Goal: Check status: Check status

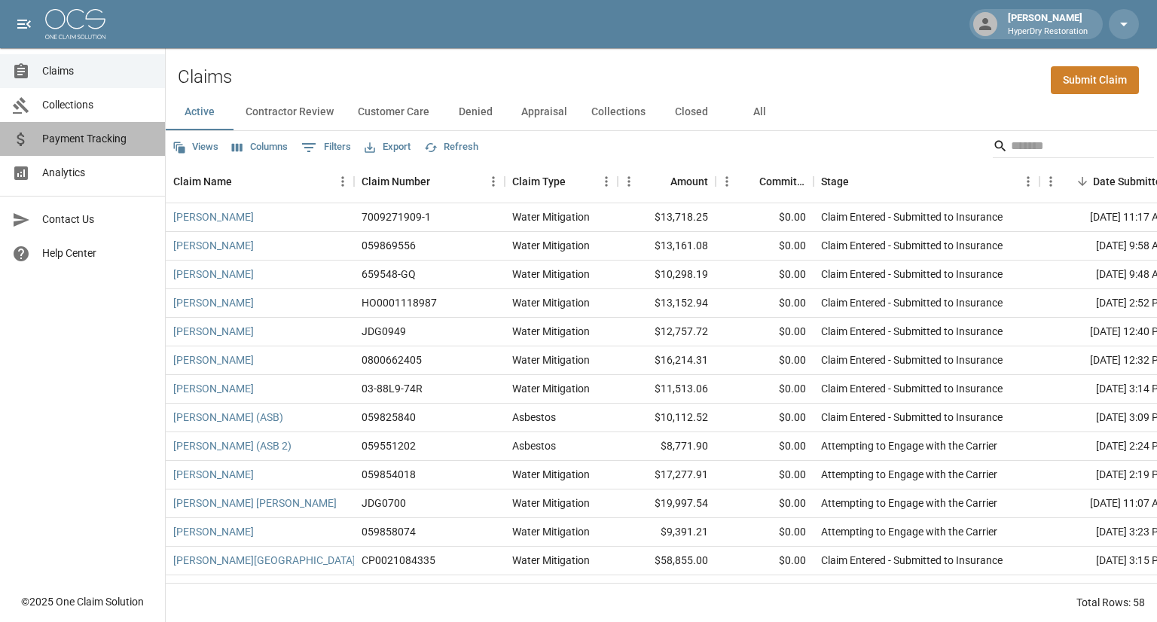
click at [96, 140] on span "Payment Tracking" at bounding box center [97, 139] width 111 height 16
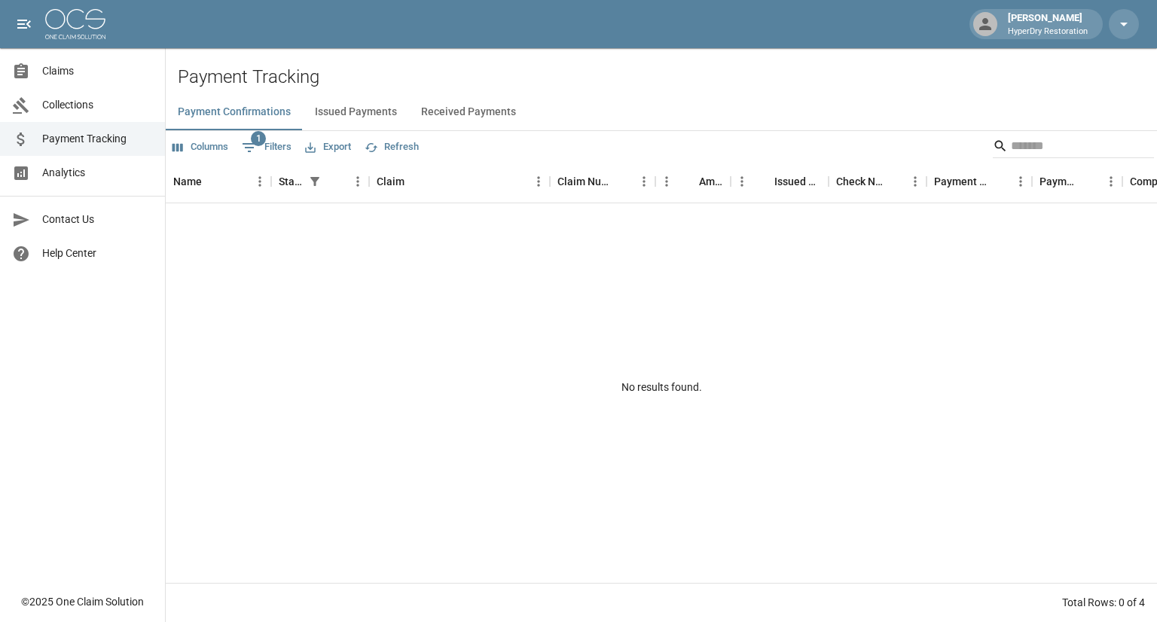
click at [362, 107] on button "Issued Payments" at bounding box center [356, 112] width 106 height 36
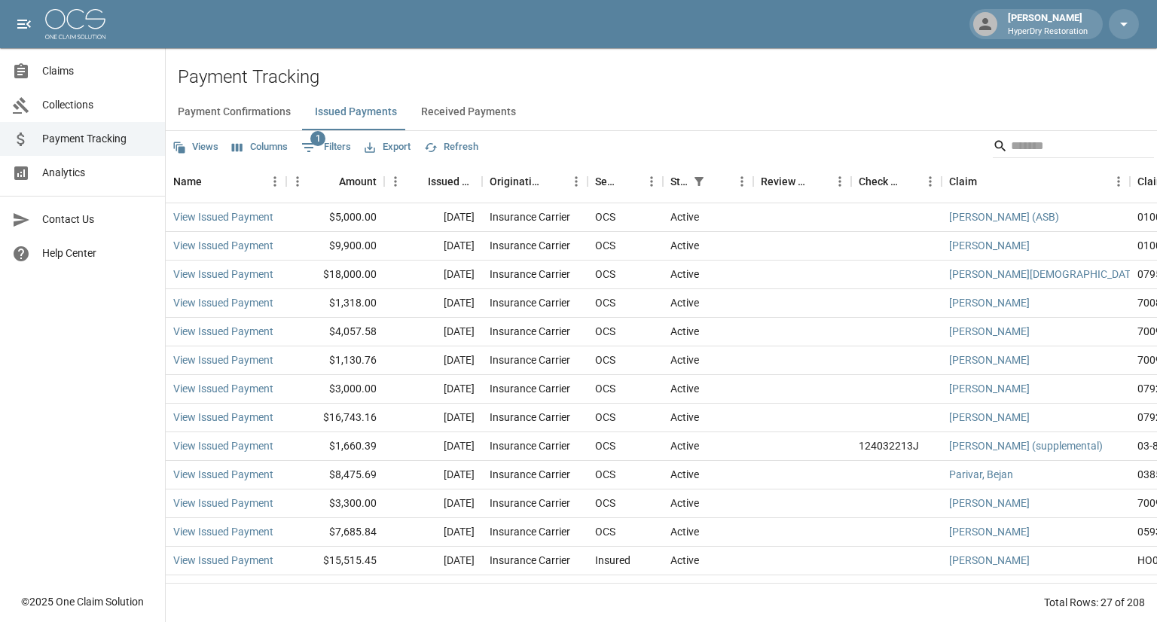
click at [470, 116] on button "Received Payments" at bounding box center [468, 112] width 119 height 36
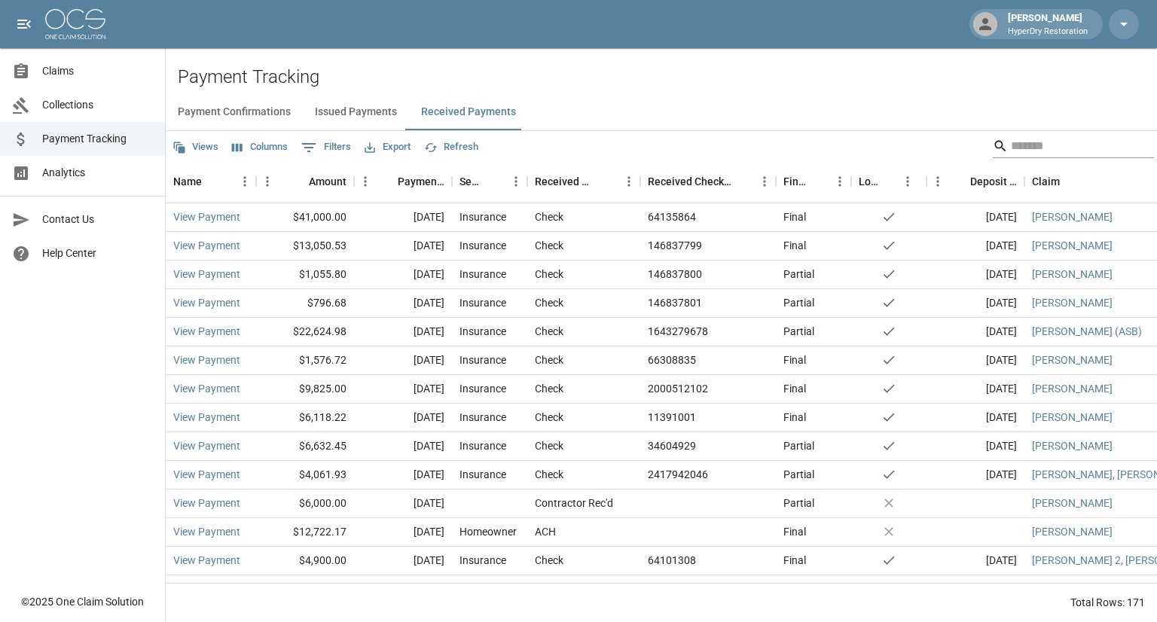
click at [1017, 148] on input "Search" at bounding box center [1071, 146] width 121 height 24
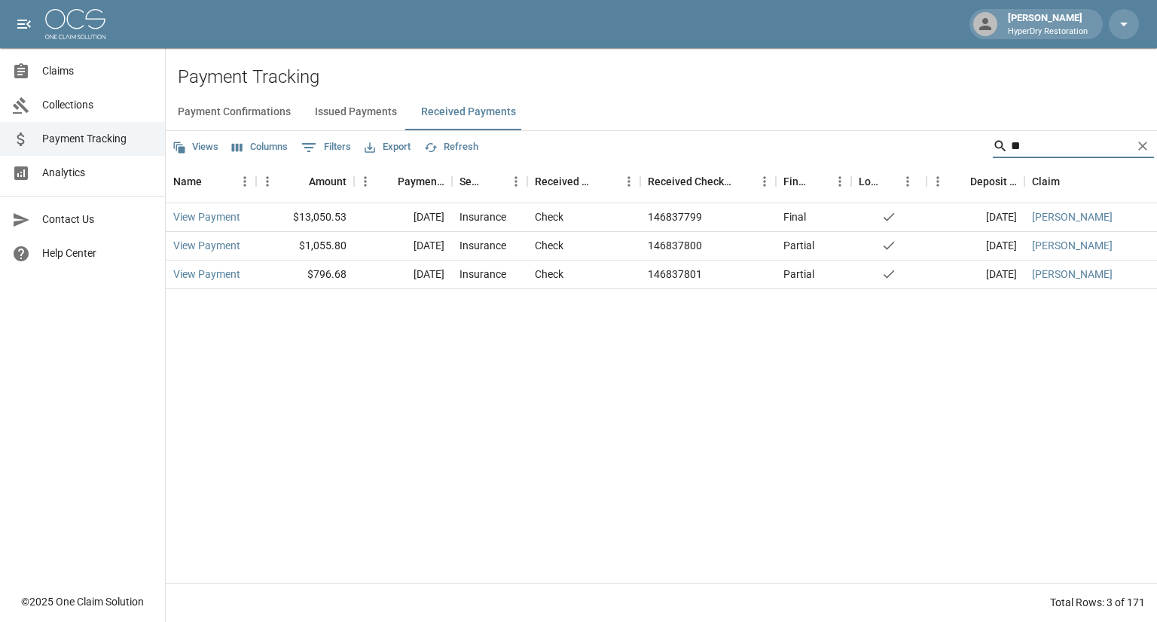
type input "*"
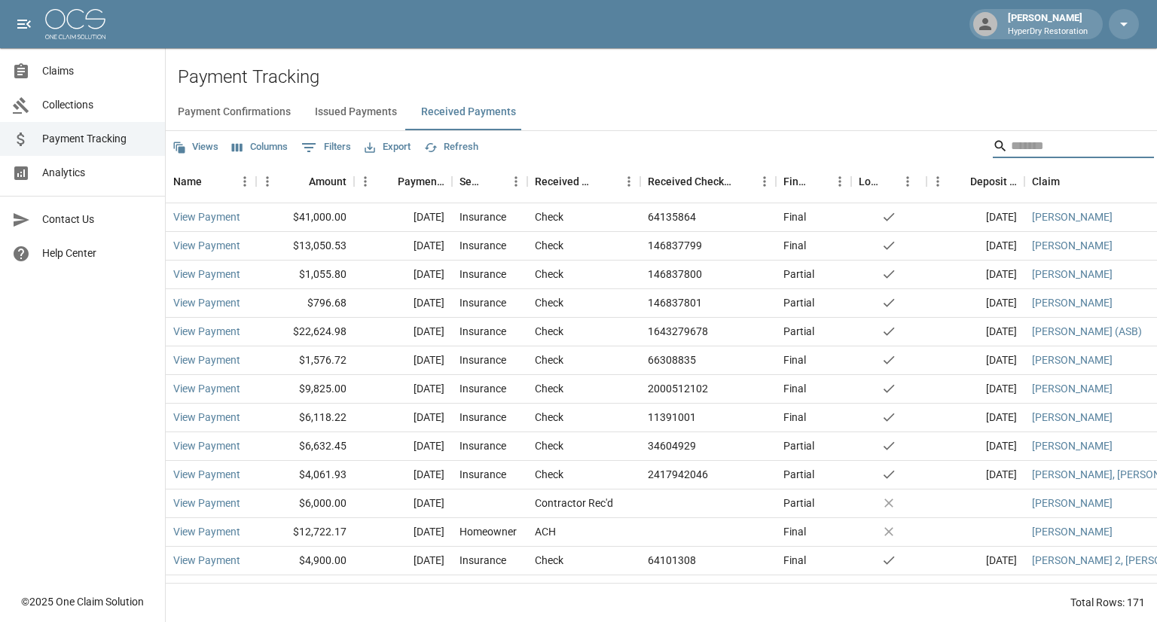
click at [75, 69] on span "Claims" at bounding box center [97, 71] width 111 height 16
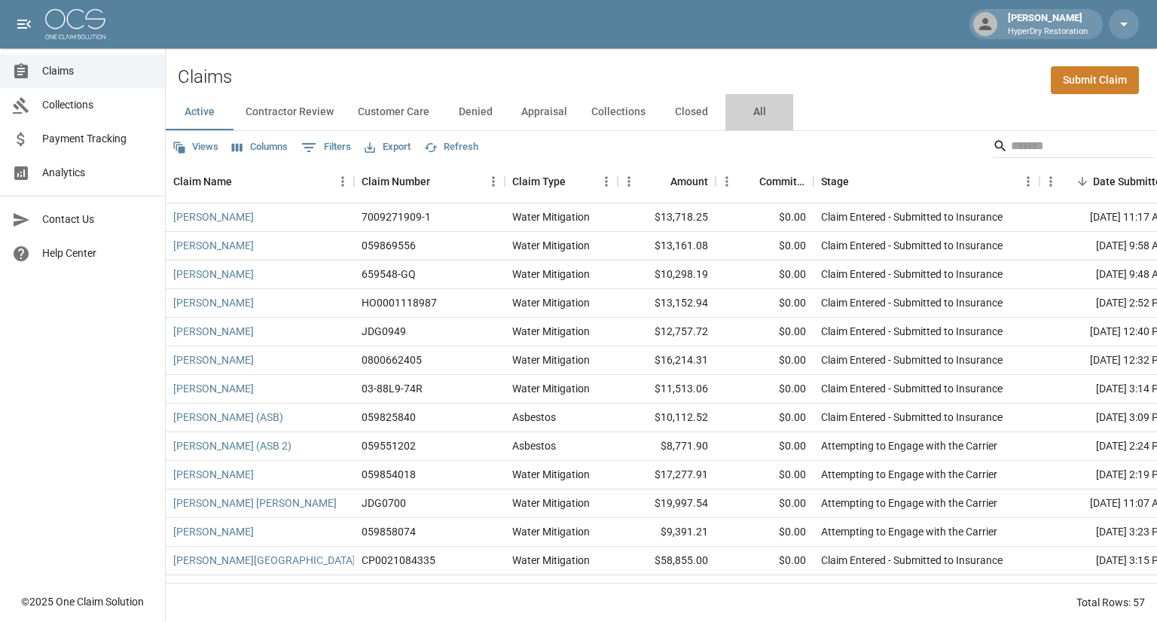
click at [756, 118] on button "All" at bounding box center [759, 112] width 68 height 36
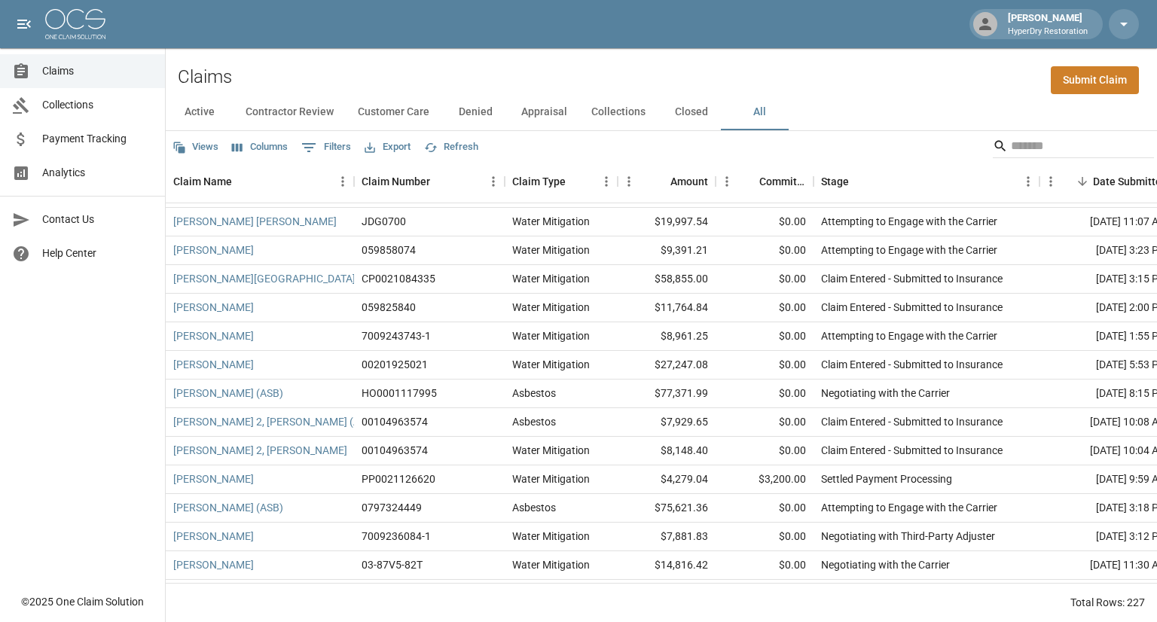
scroll to position [279, 0]
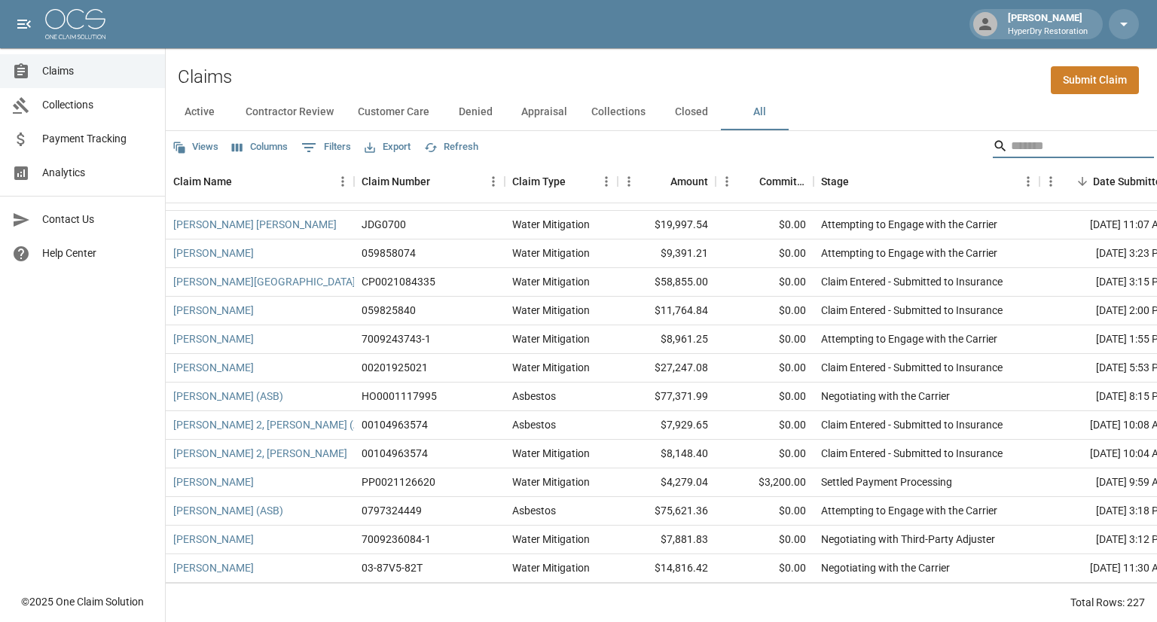
click at [1059, 143] on input "Search" at bounding box center [1071, 146] width 121 height 24
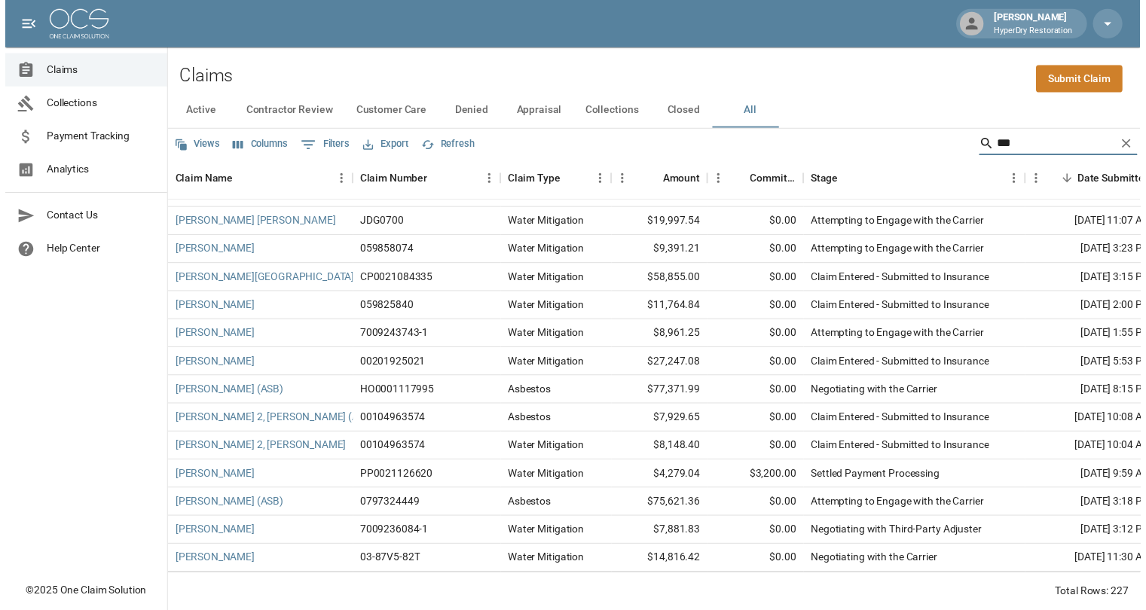
scroll to position [0, 0]
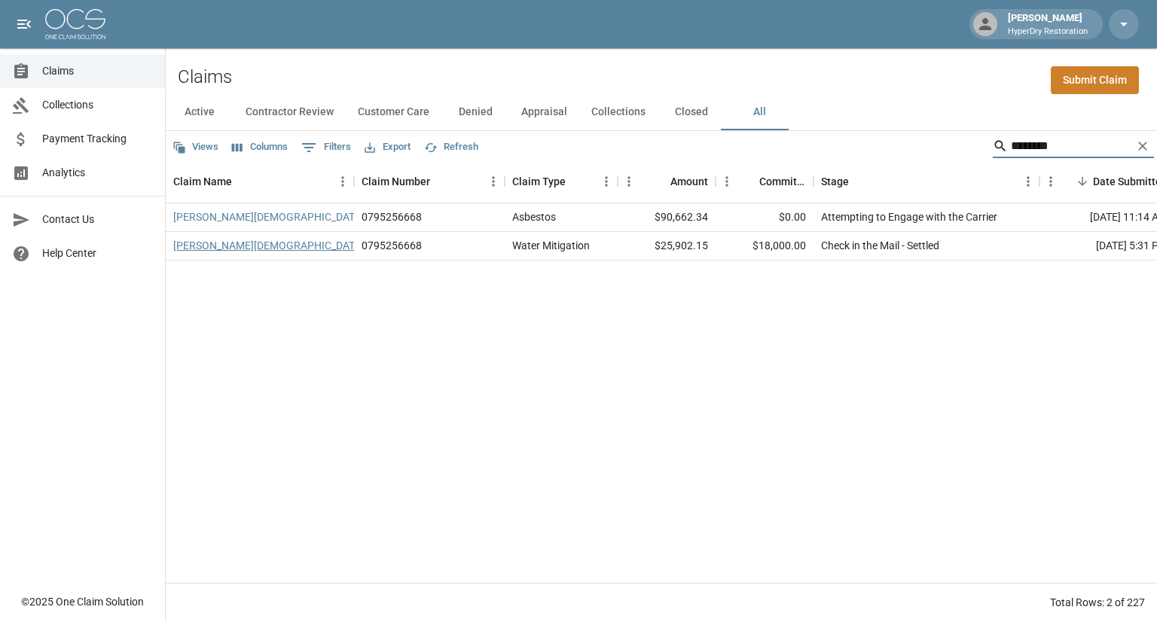
type input "********"
click at [246, 243] on link "[PERSON_NAME][DEMOGRAPHIC_DATA]" at bounding box center [268, 245] width 191 height 15
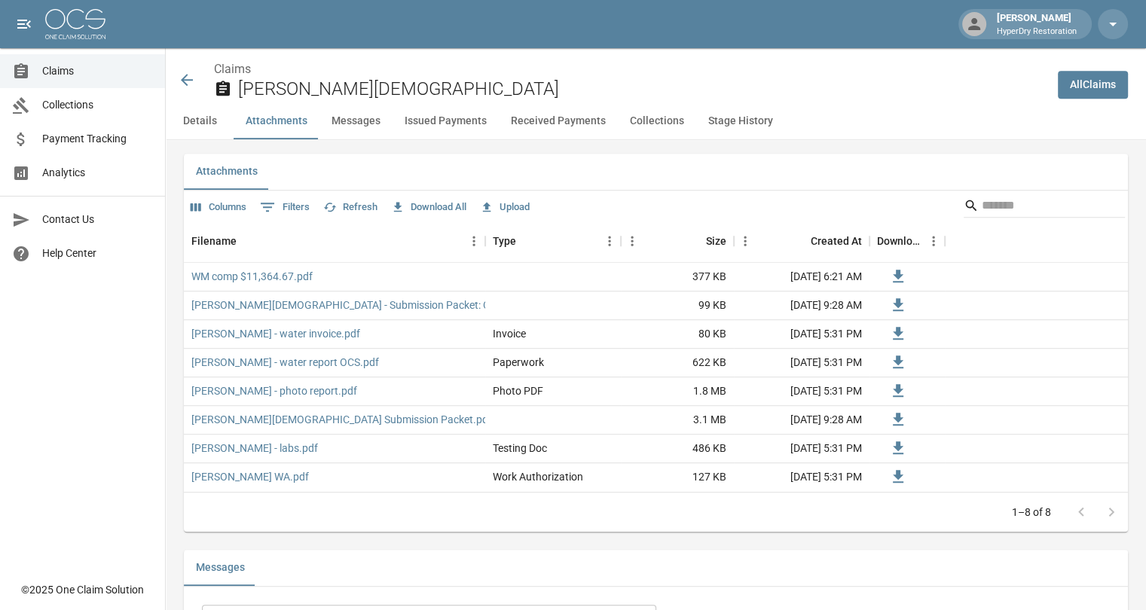
scroll to position [862, 0]
click at [188, 78] on icon at bounding box center [187, 80] width 18 height 18
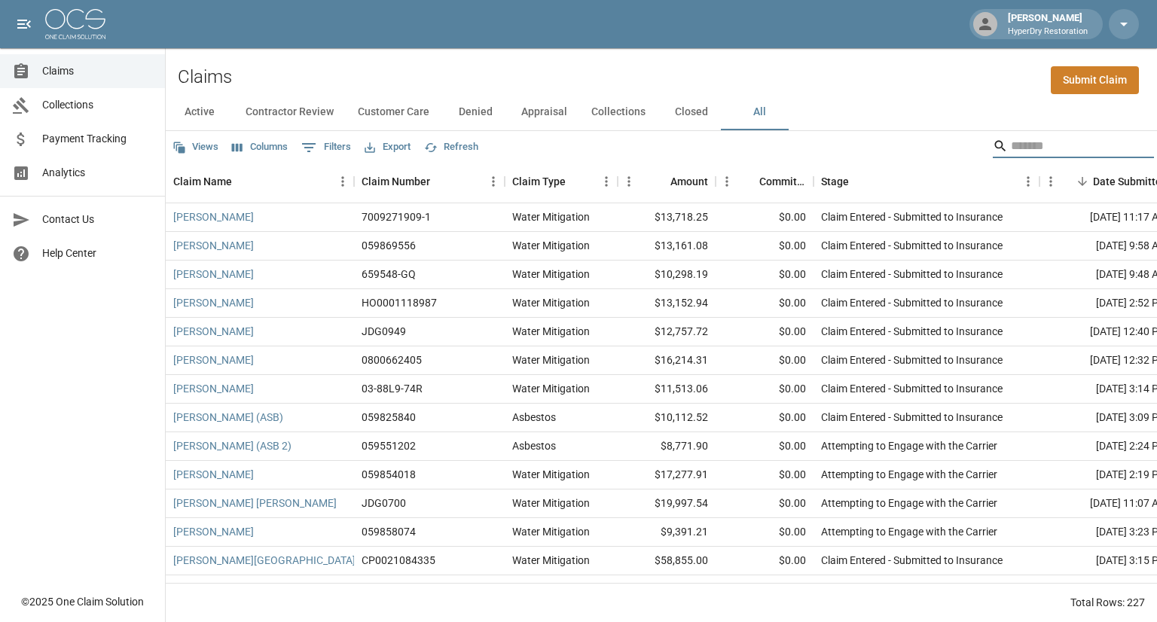
click at [1011, 150] on input "Search" at bounding box center [1071, 146] width 121 height 24
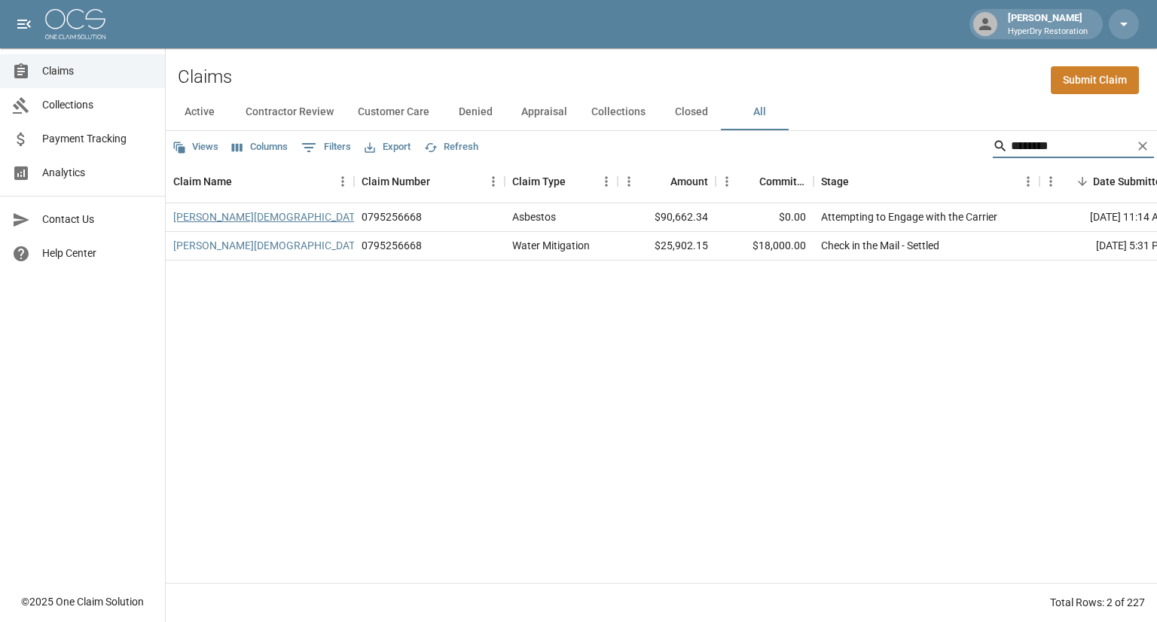
type input "********"
click at [273, 216] on link "[PERSON_NAME][DEMOGRAPHIC_DATA] (ASB)" at bounding box center [283, 216] width 220 height 15
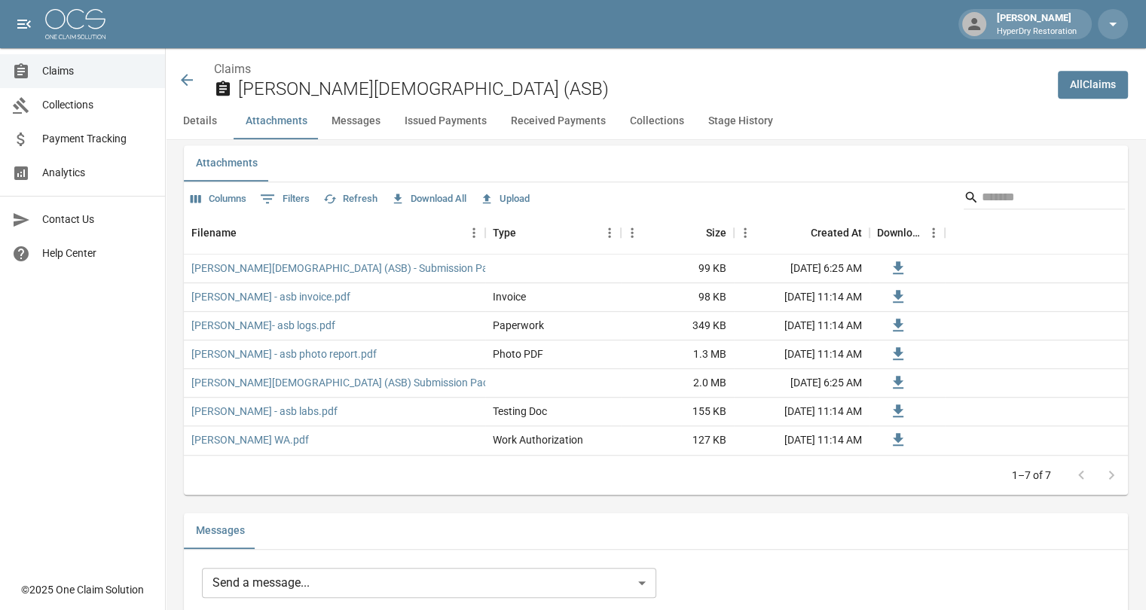
scroll to position [871, 0]
click at [185, 71] on icon at bounding box center [187, 80] width 18 height 18
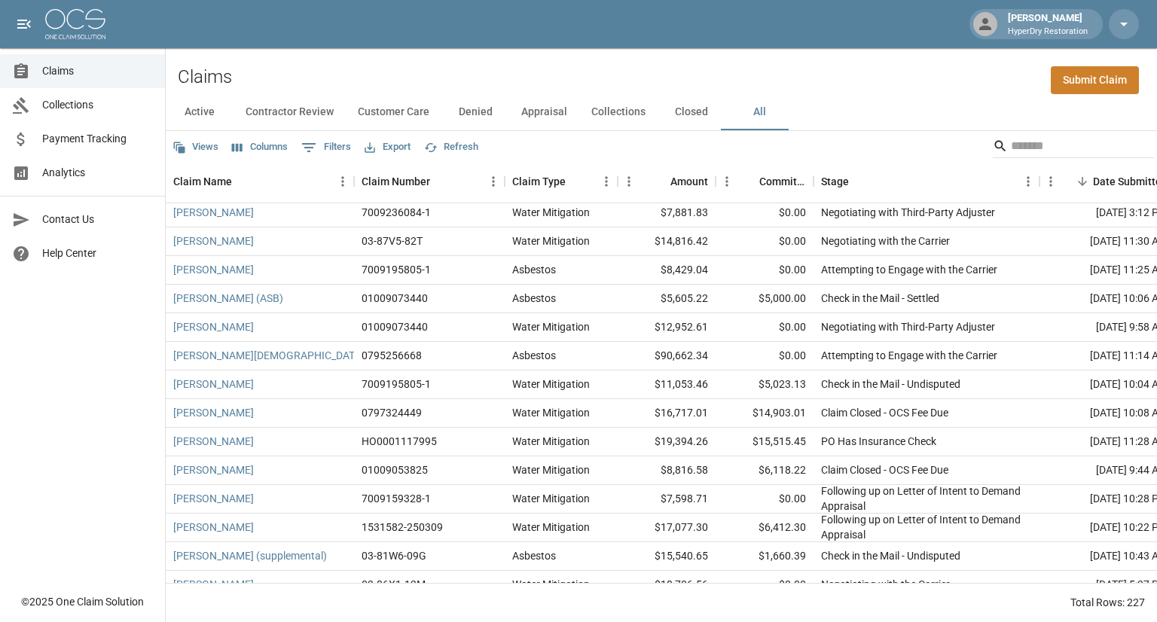
scroll to position [759, 0]
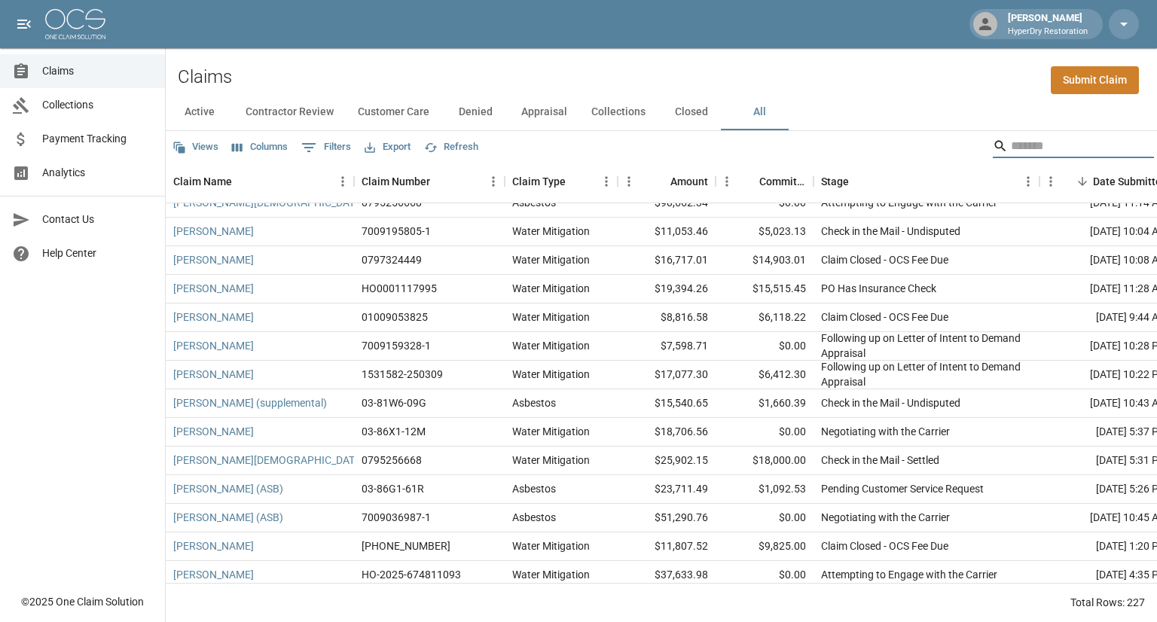
click at [1030, 142] on input "Search" at bounding box center [1071, 146] width 121 height 24
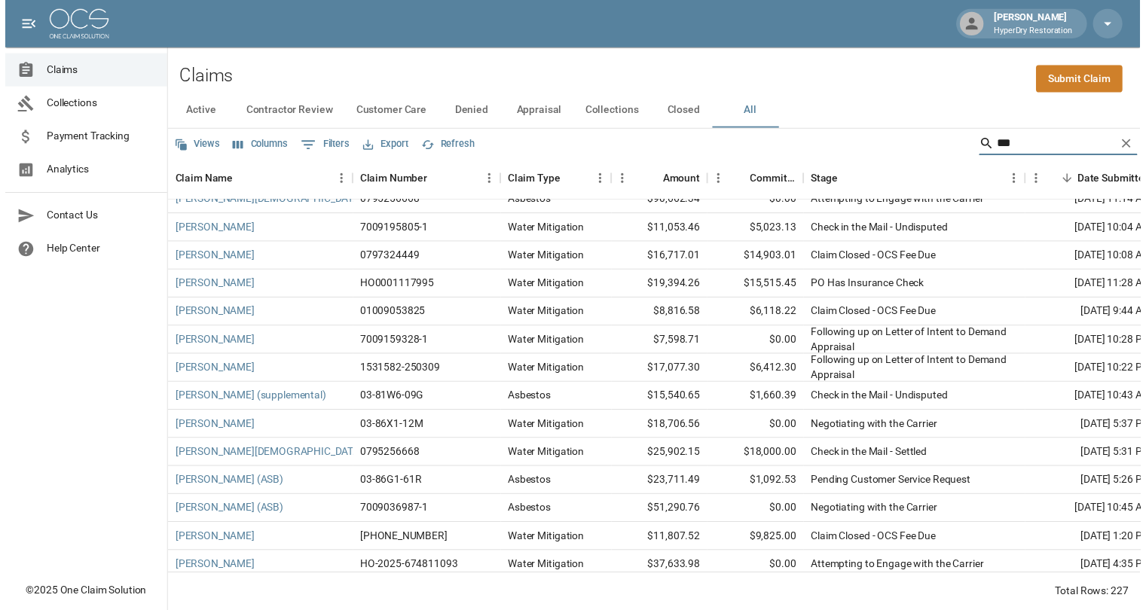
scroll to position [0, 0]
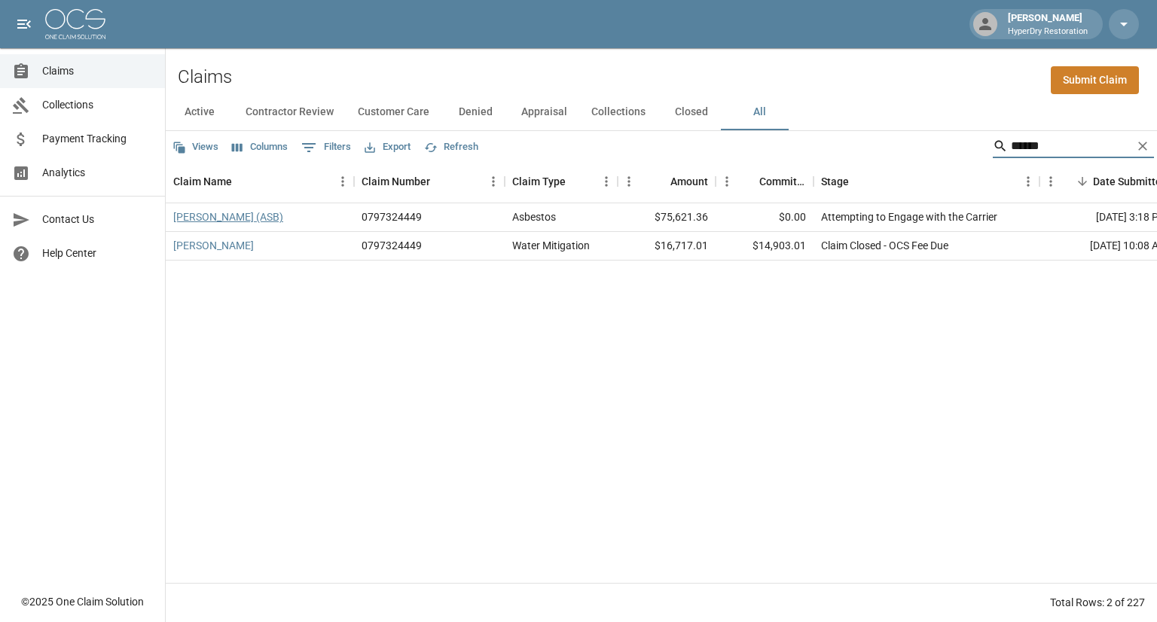
type input "******"
click at [228, 218] on link "[PERSON_NAME] (ASB)" at bounding box center [228, 216] width 110 height 15
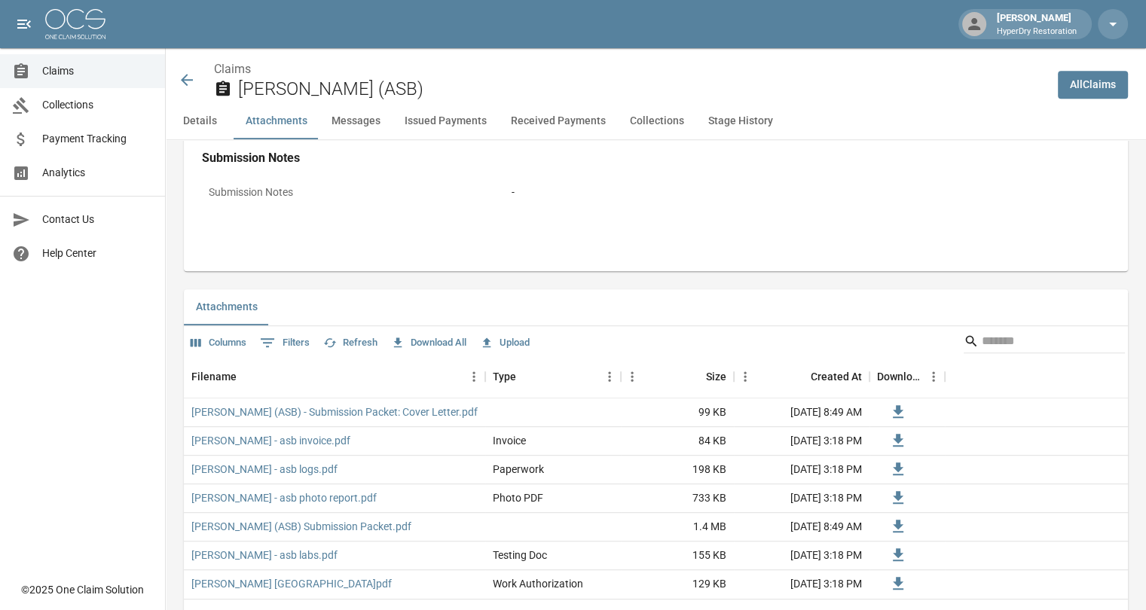
scroll to position [830, 0]
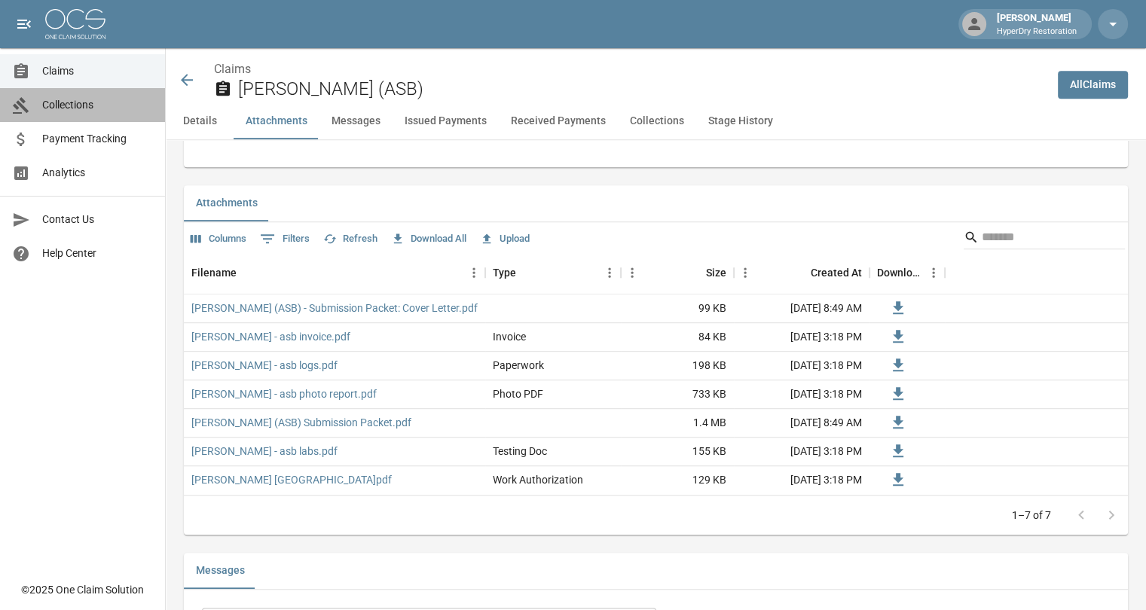
click at [102, 112] on span "Collections" at bounding box center [97, 105] width 111 height 16
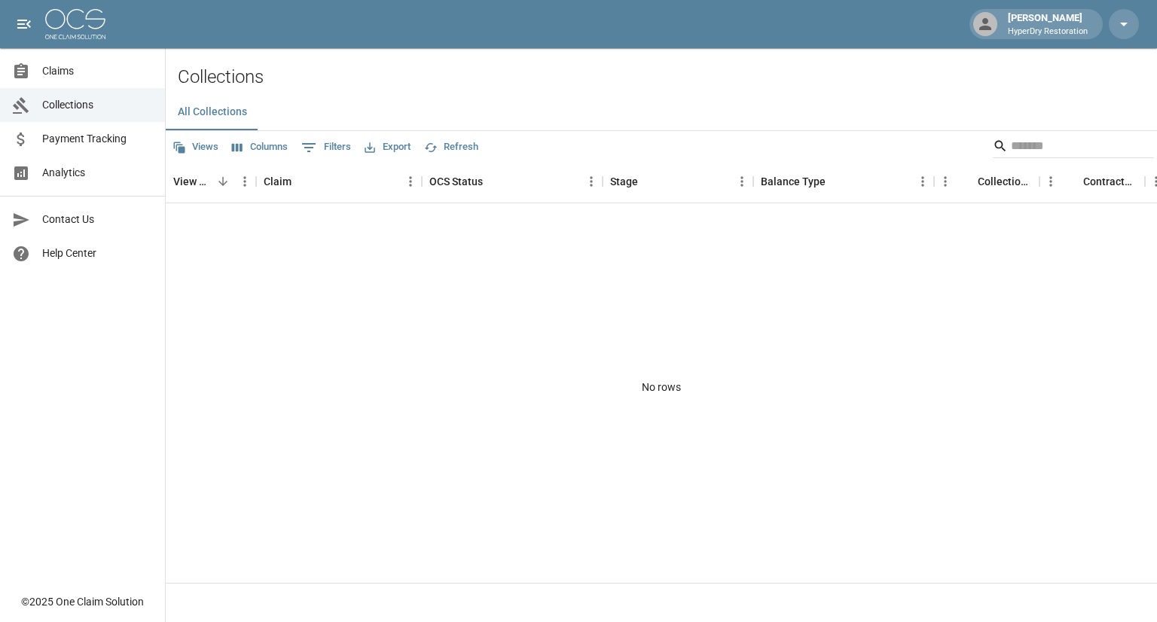
click at [96, 145] on span "Payment Tracking" at bounding box center [97, 139] width 111 height 16
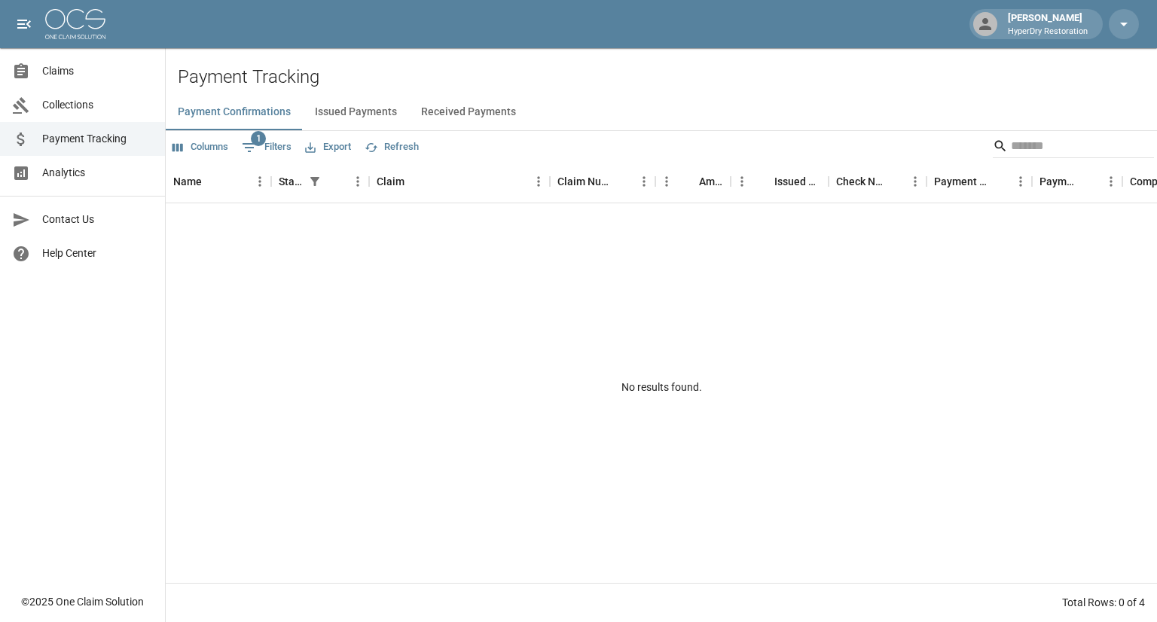
click at [481, 115] on button "Received Payments" at bounding box center [468, 112] width 119 height 36
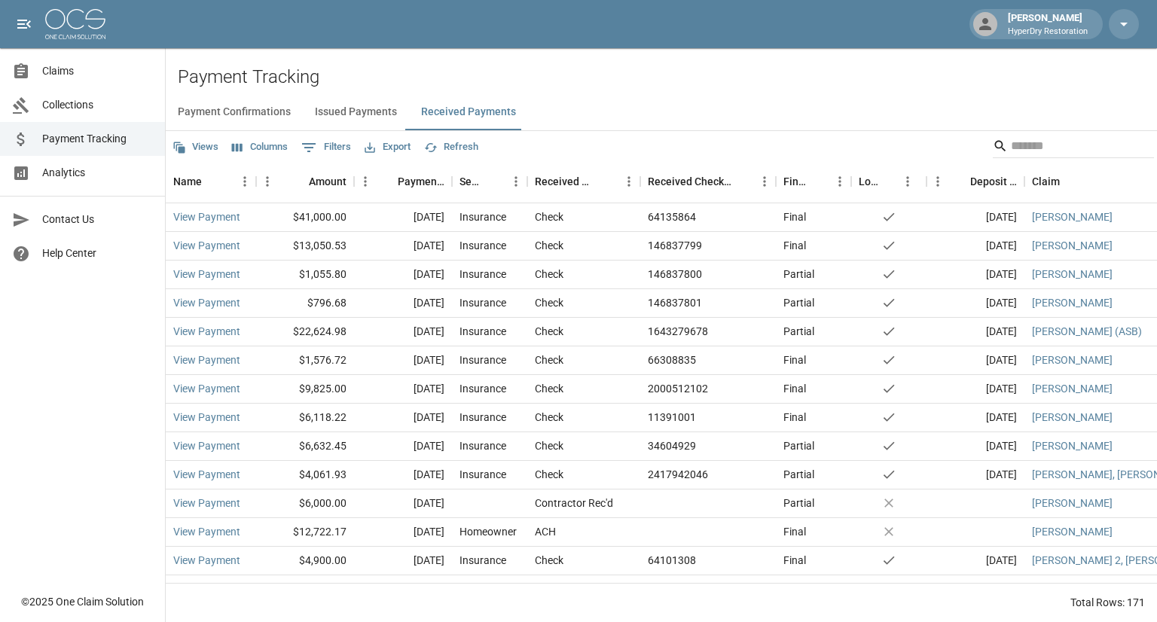
drag, startPoint x: 94, startPoint y: 71, endPoint x: 103, endPoint y: 76, distance: 10.5
click at [94, 71] on span "Claims" at bounding box center [97, 71] width 111 height 16
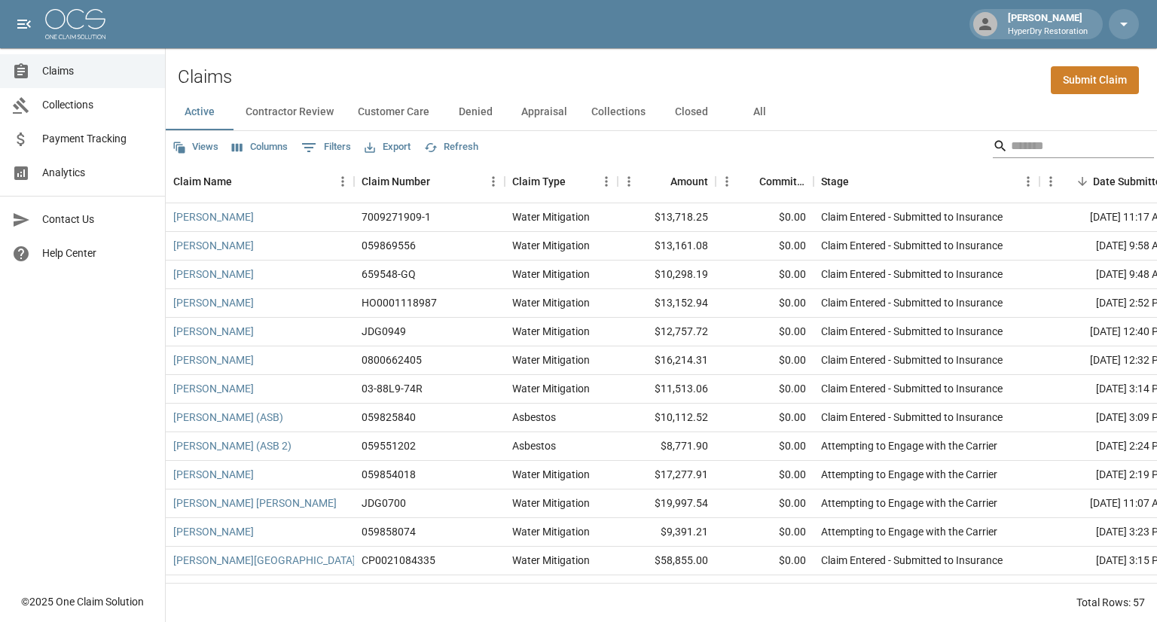
click at [1032, 142] on input "Search" at bounding box center [1071, 146] width 121 height 24
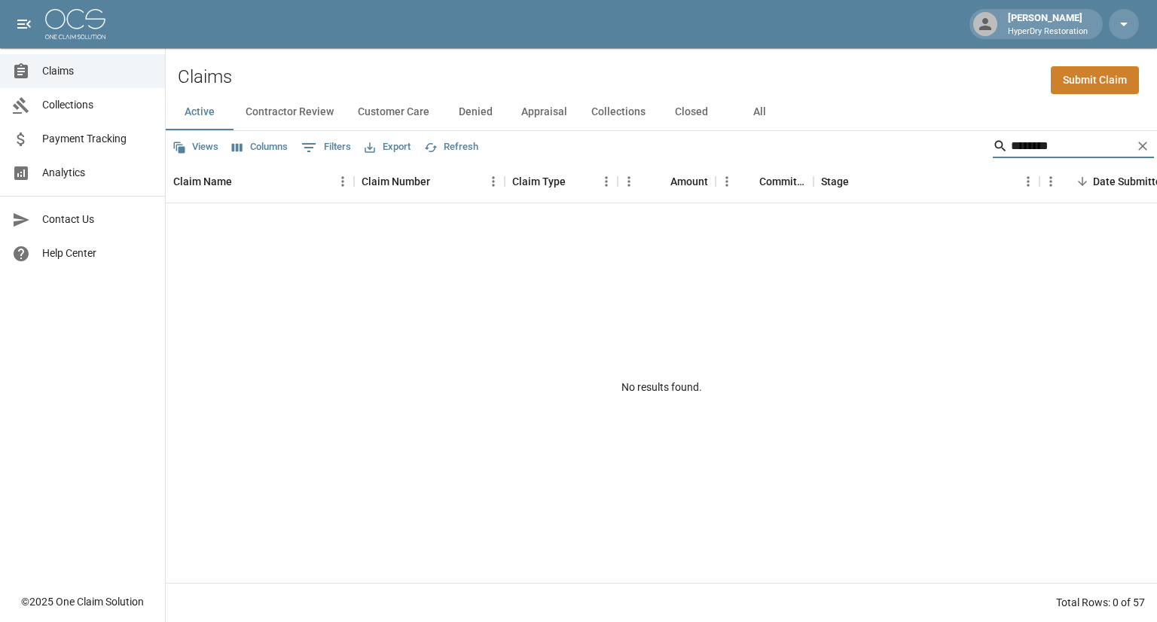
type input "********"
click at [747, 105] on button "All" at bounding box center [759, 112] width 68 height 36
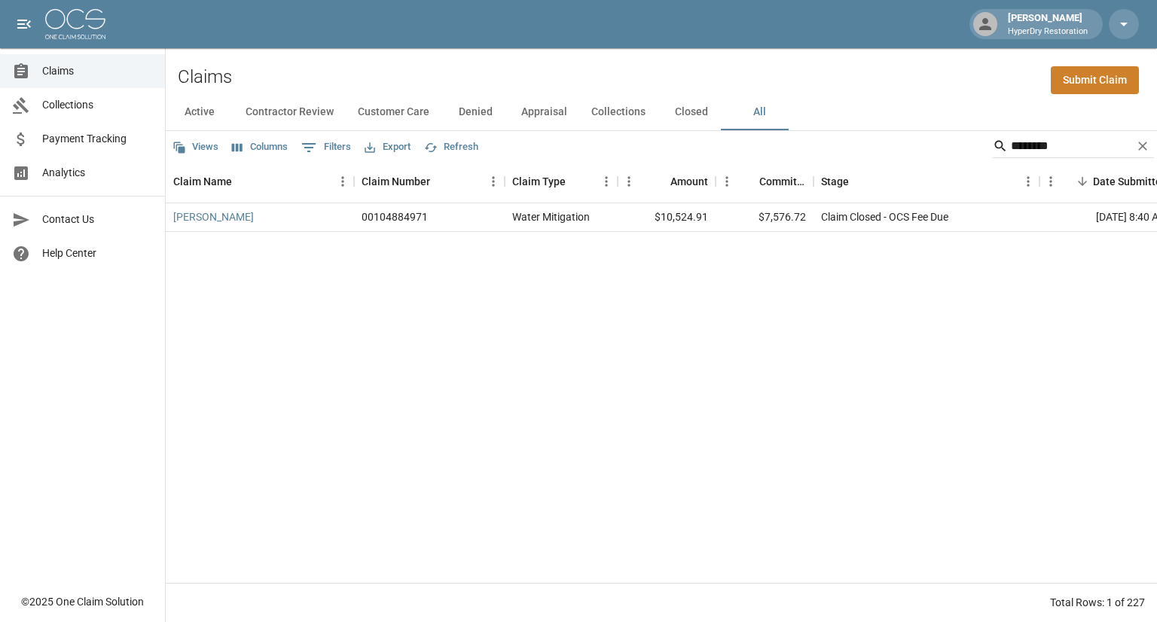
drag, startPoint x: 1043, startPoint y: 148, endPoint x: 754, endPoint y: 147, distance: 289.3
click at [754, 147] on div "Views Columns 0 Filters Export Refresh ********" at bounding box center [661, 146] width 991 height 30
